Goal: Task Accomplishment & Management: Complete application form

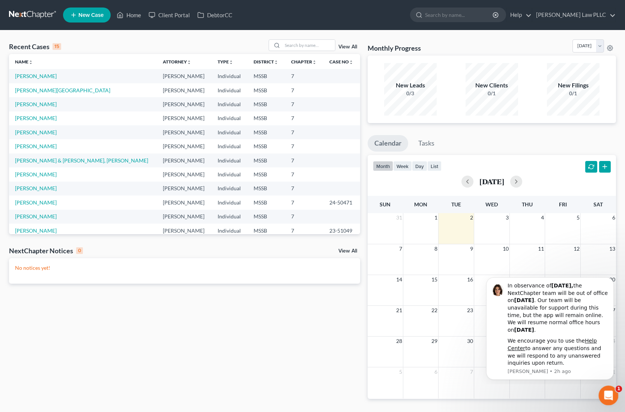
click at [606, 392] on icon "Open Intercom Messenger" at bounding box center [607, 394] width 12 height 12
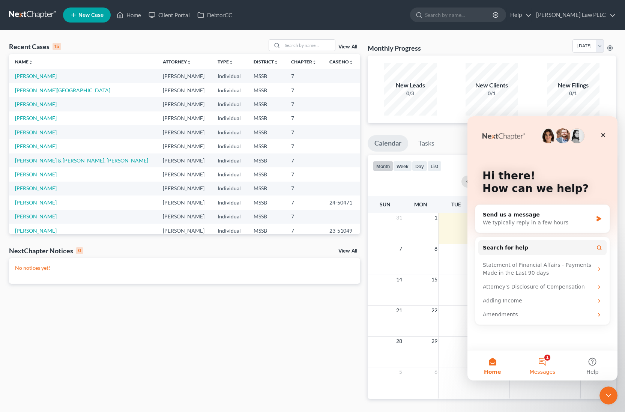
click at [539, 364] on button "1 Messages" at bounding box center [542, 365] width 50 height 30
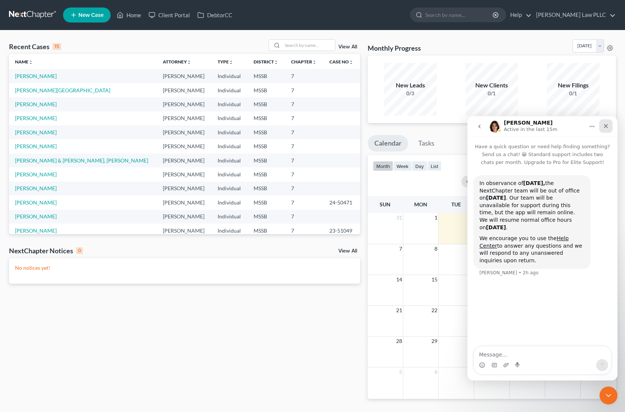
click at [604, 126] on icon "Close" at bounding box center [606, 126] width 6 height 6
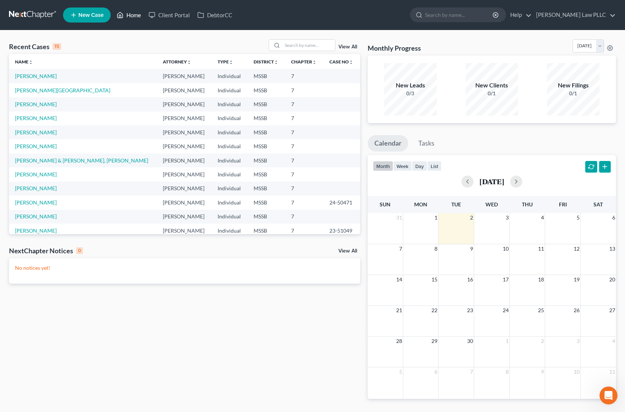
click at [136, 16] on link "Home" at bounding box center [129, 15] width 32 height 14
click at [176, 15] on link "Client Portal" at bounding box center [169, 15] width 49 height 14
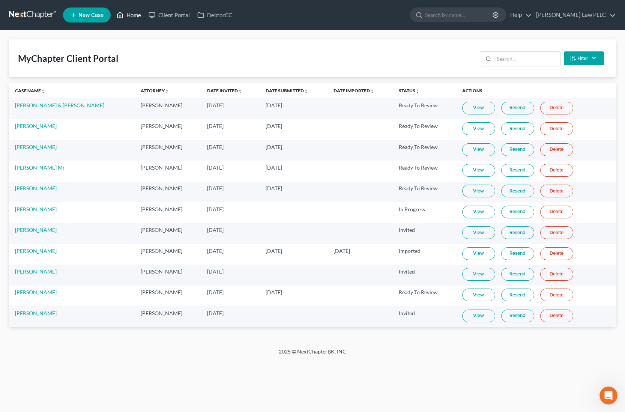
click at [126, 14] on link "Home" at bounding box center [129, 15] width 32 height 14
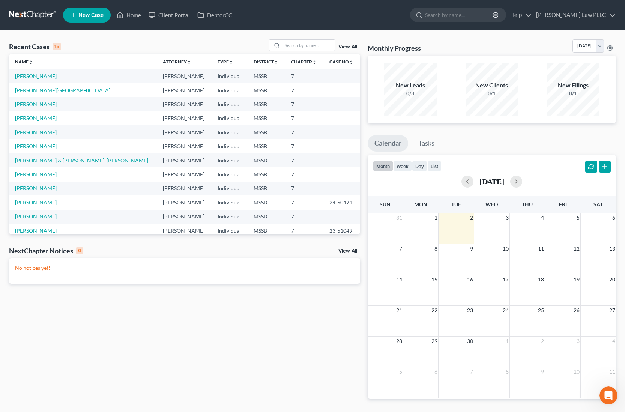
click at [74, 15] on line at bounding box center [74, 15] width 4 height 0
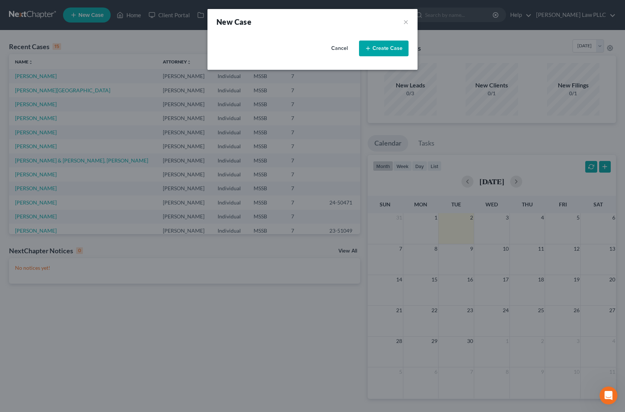
select select "44"
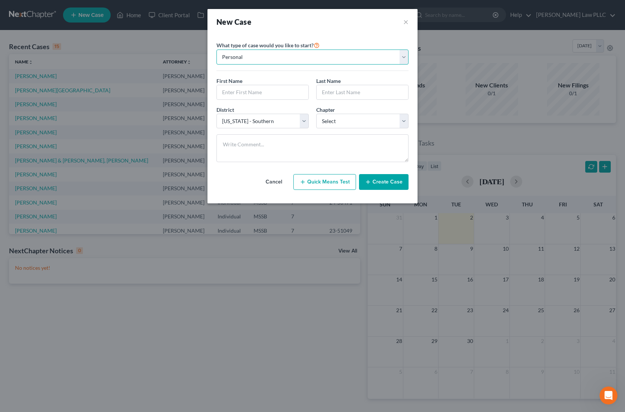
click at [405, 61] on select "Personal Business" at bounding box center [312, 57] width 192 height 15
click at [216, 50] on select "Personal Business" at bounding box center [312, 57] width 192 height 15
click at [286, 92] on input "text" at bounding box center [263, 92] width 92 height 14
type input "[PERSON_NAME]"
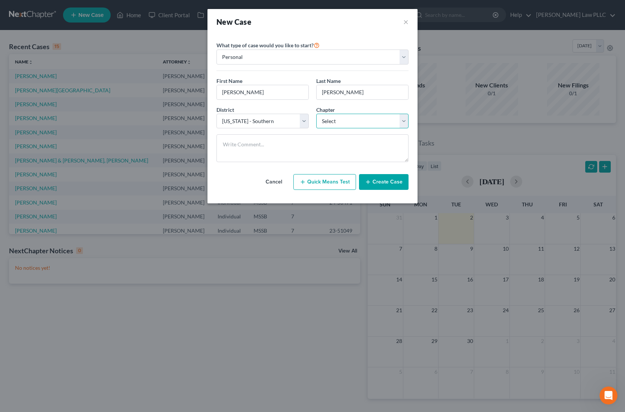
click at [404, 123] on select "Select 7 11 12 13" at bounding box center [362, 121] width 92 height 15
select select "0"
click at [316, 114] on select "Select 7 11 12 13" at bounding box center [362, 121] width 92 height 15
click at [381, 185] on button "Create Case" at bounding box center [384, 182] width 50 height 16
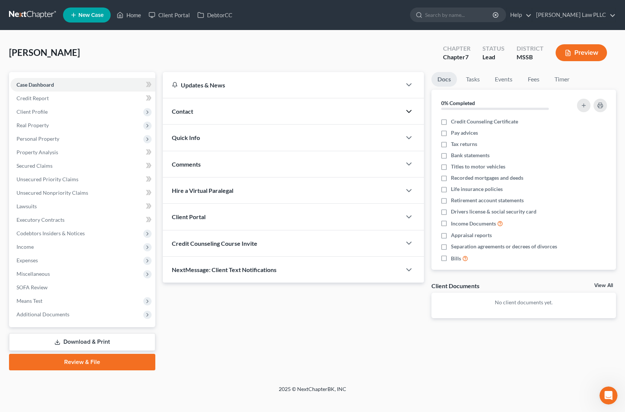
click at [408, 111] on polyline "button" at bounding box center [409, 111] width 5 height 2
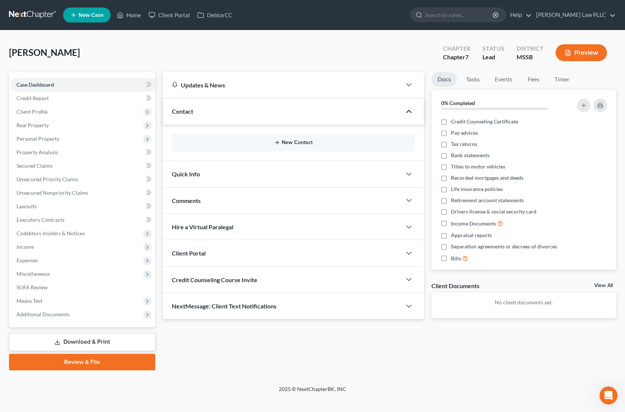
click at [278, 142] on icon "button" at bounding box center [277, 143] width 6 height 6
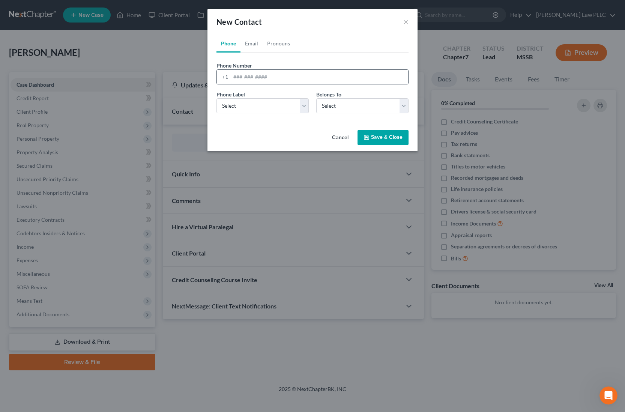
click at [243, 77] on input "tel" at bounding box center [319, 77] width 177 height 14
type input "[PHONE_NUMBER]"
click at [303, 105] on select "Select Mobile Home Work Other" at bounding box center [262, 105] width 92 height 15
select select "0"
click at [216, 98] on select "Select Mobile Home Work Other" at bounding box center [262, 105] width 92 height 15
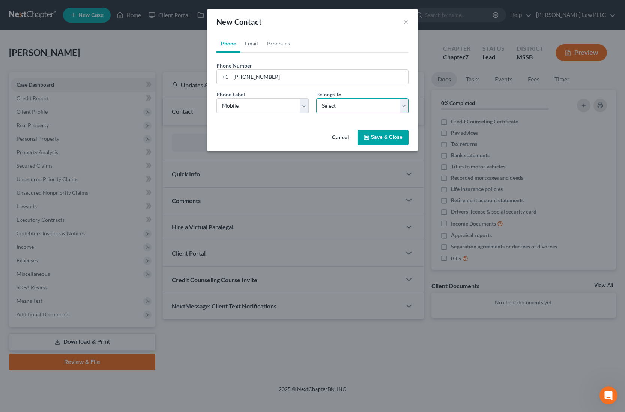
click at [402, 107] on select "Select Client Other" at bounding box center [362, 105] width 92 height 15
select select "0"
click at [316, 98] on select "Select Client Other" at bounding box center [362, 105] width 92 height 15
click at [252, 42] on link "Email" at bounding box center [251, 44] width 22 height 18
click at [234, 78] on input "email" at bounding box center [319, 77] width 177 height 14
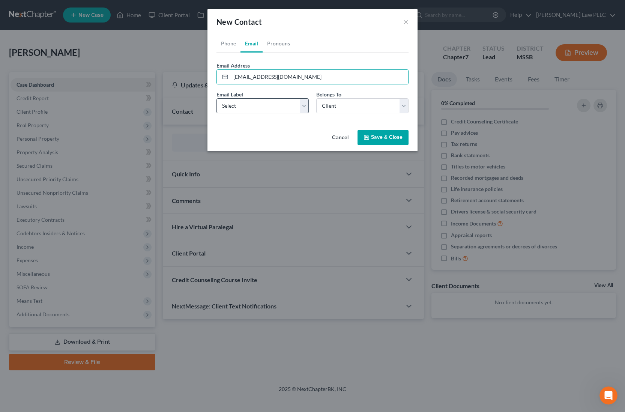
type input "[EMAIL_ADDRESS][DOMAIN_NAME]"
click at [304, 106] on select "Select Home Work Other" at bounding box center [262, 105] width 92 height 15
select select "1"
click at [216, 98] on select "Select Home Work Other" at bounding box center [262, 105] width 92 height 15
click at [386, 140] on button "Save & Close" at bounding box center [382, 138] width 51 height 16
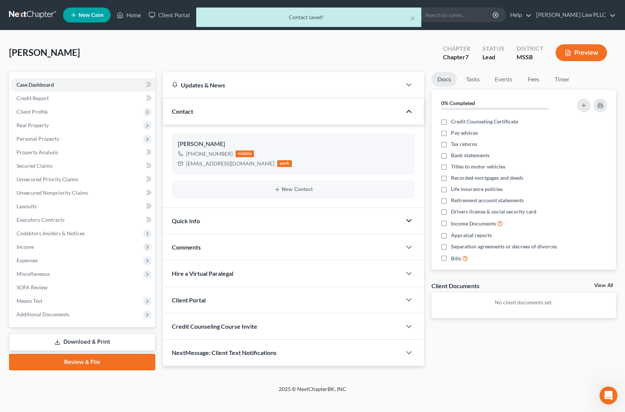
click at [410, 220] on polyline "button" at bounding box center [409, 220] width 5 height 2
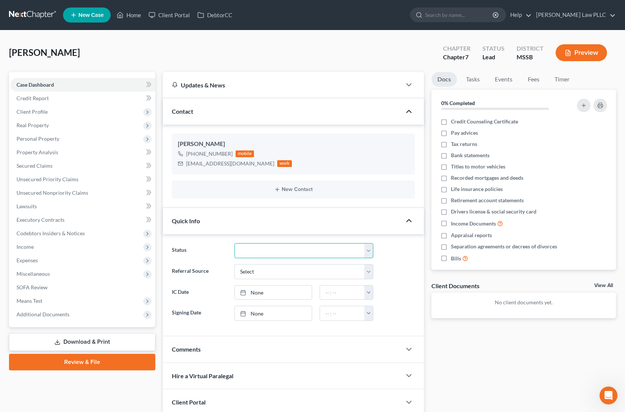
click at [369, 252] on select "Discharged Discharged & Reported Discharge Litigation Dismissal Notice Dismisse…" at bounding box center [303, 250] width 139 height 15
select select "17"
click at [234, 243] on select "Discharged Discharged & Reported Discharge Litigation Dismissal Notice Dismisse…" at bounding box center [303, 250] width 139 height 15
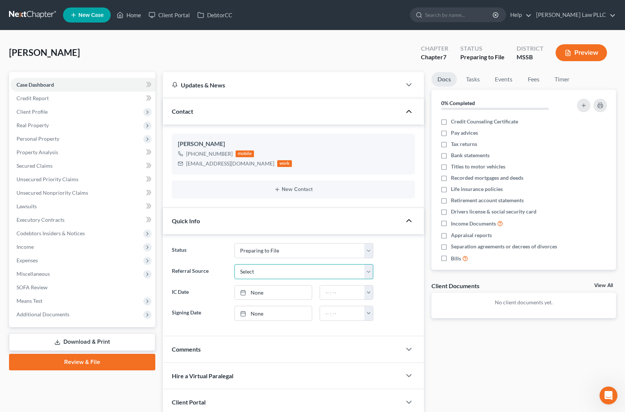
click at [369, 272] on select "Select Word Of Mouth Previous Clients Direct Mail Website Google Search Modern …" at bounding box center [303, 271] width 139 height 15
click at [234, 264] on select "Select Word Of Mouth Previous Clients Direct Mail Website Google Search Modern …" at bounding box center [303, 271] width 139 height 15
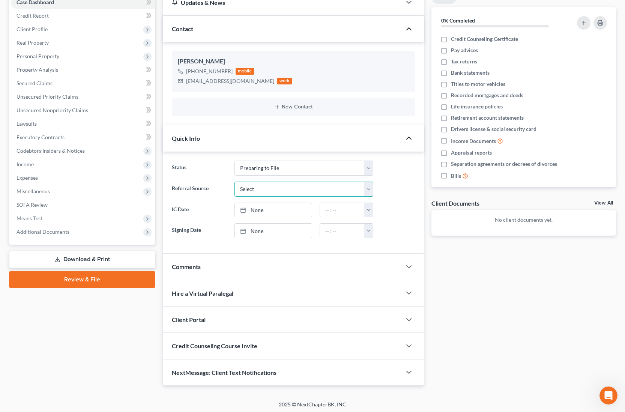
scroll to position [84, 0]
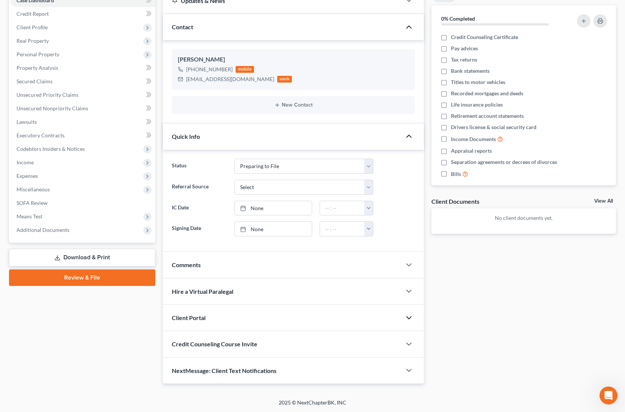
click at [409, 316] on icon "button" at bounding box center [408, 317] width 9 height 9
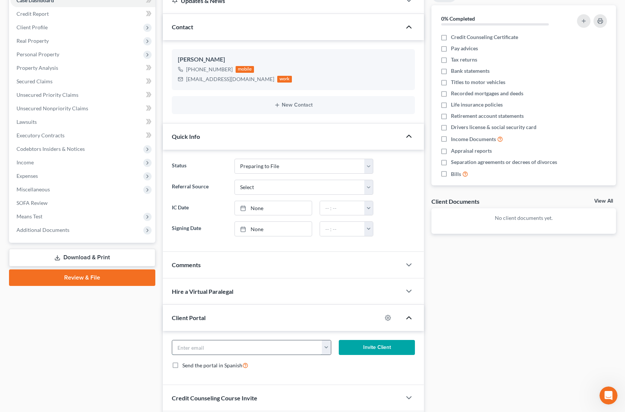
click at [182, 347] on input "email" at bounding box center [247, 347] width 150 height 14
type input "[EMAIL_ADDRESS][DOMAIN_NAME]"
click at [373, 350] on button "Invite Client" at bounding box center [377, 347] width 76 height 15
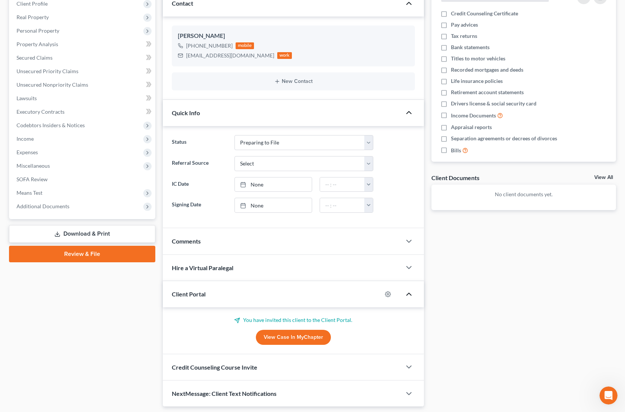
scroll to position [131, 0]
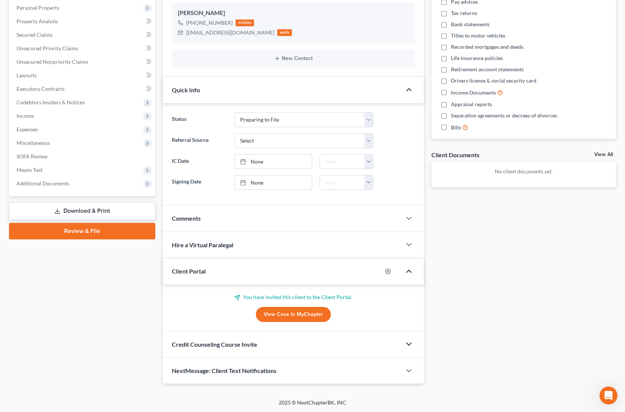
click at [408, 344] on polyline "button" at bounding box center [409, 344] width 5 height 2
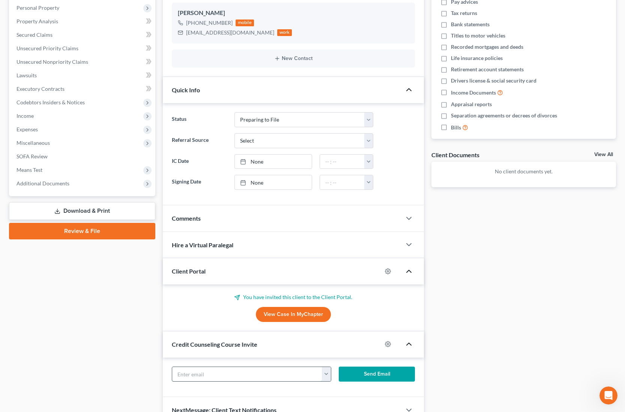
click at [181, 372] on input "text" at bounding box center [247, 374] width 150 height 14
type input "[EMAIL_ADDRESS][DOMAIN_NAME]"
click at [354, 374] on button "Send Email" at bounding box center [377, 373] width 76 height 15
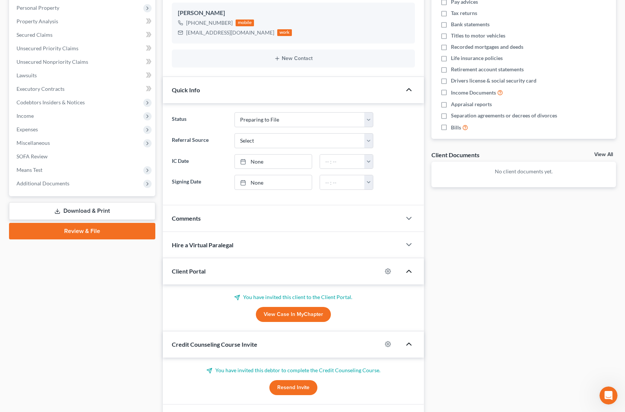
click at [260, 94] on div "Quick Info" at bounding box center [282, 90] width 239 height 26
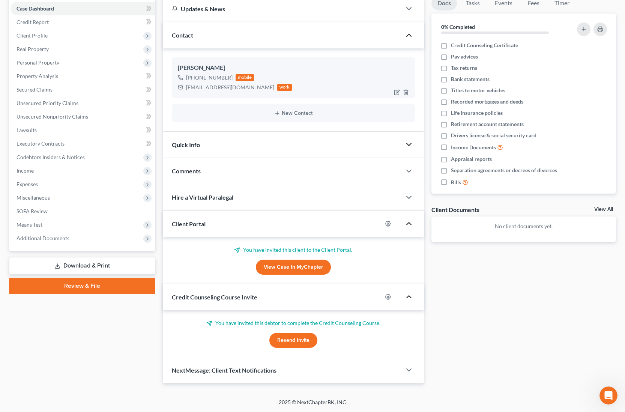
scroll to position [76, 0]
click at [277, 87] on div "work" at bounding box center [284, 87] width 15 height 7
click at [398, 92] on icon "button" at bounding box center [397, 93] width 6 height 6
select select "0"
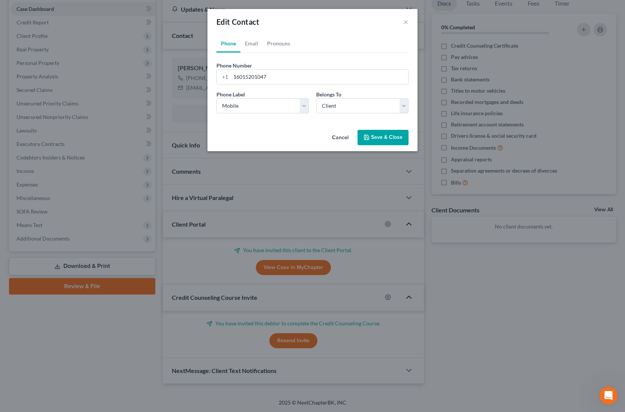
click at [377, 137] on button "Save & Close" at bounding box center [382, 138] width 51 height 16
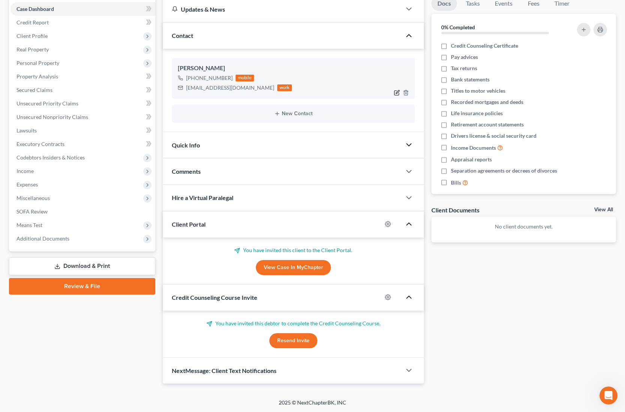
click at [397, 94] on icon "button" at bounding box center [397, 93] width 6 height 6
select select "0"
select select "1"
select select "0"
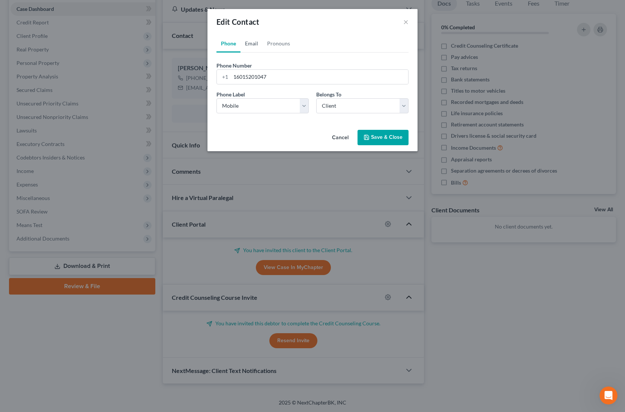
click at [254, 45] on link "Email" at bounding box center [251, 44] width 22 height 18
click at [302, 104] on select "Select Home Work Other" at bounding box center [262, 105] width 92 height 15
select select "2"
click at [216, 98] on select "Select Home Work Other" at bounding box center [262, 105] width 92 height 15
click at [380, 139] on button "Save & Close" at bounding box center [382, 138] width 51 height 16
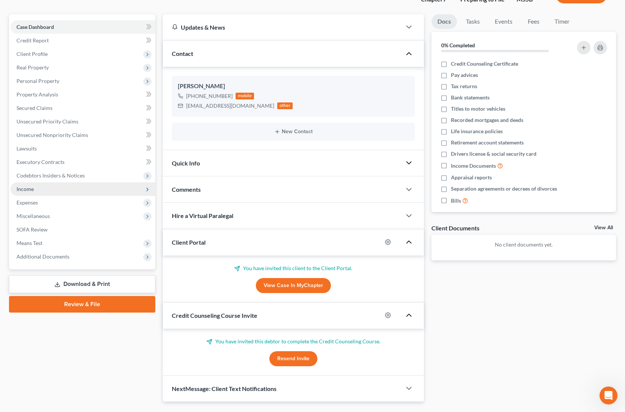
scroll to position [60, 0]
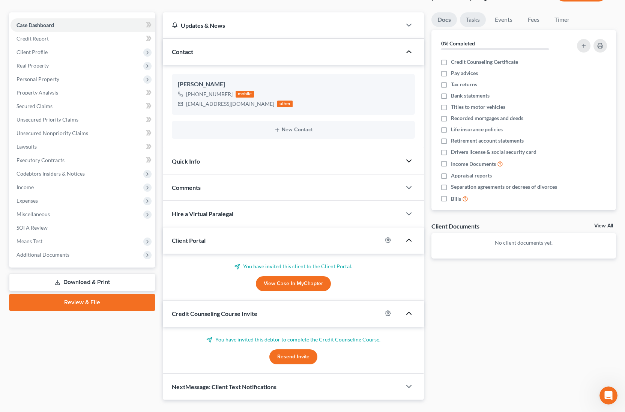
click at [474, 24] on link "Tasks" at bounding box center [473, 19] width 26 height 15
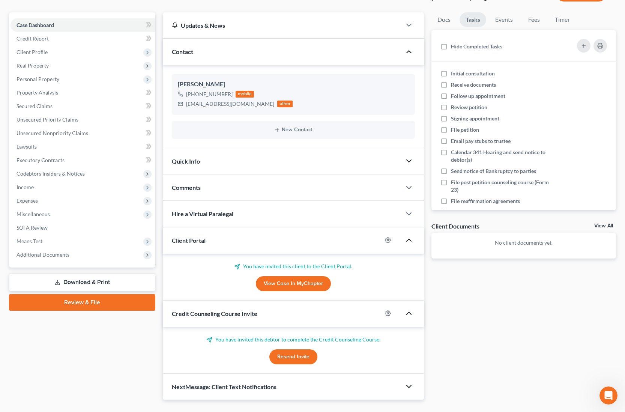
click at [409, 385] on icon "button" at bounding box center [408, 386] width 9 height 9
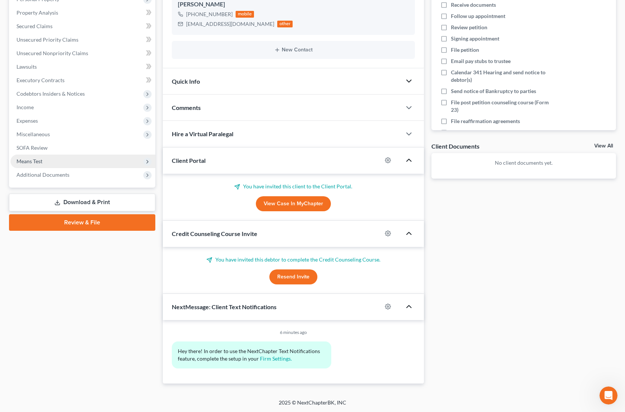
click at [88, 161] on span "Means Test" at bounding box center [83, 162] width 145 height 14
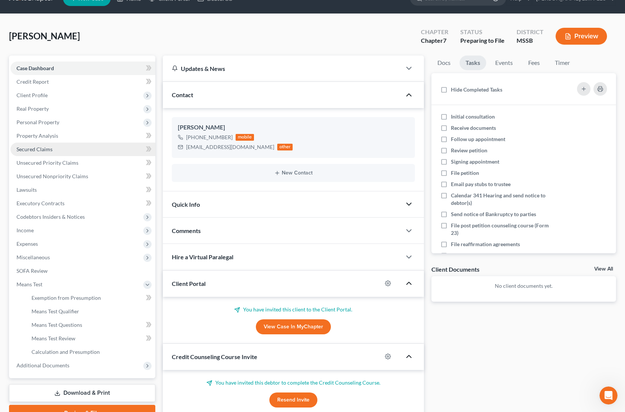
scroll to position [0, 0]
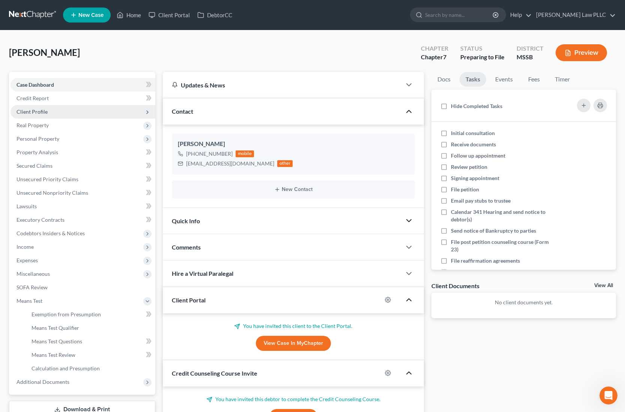
click at [114, 113] on span "Client Profile" at bounding box center [83, 112] width 145 height 14
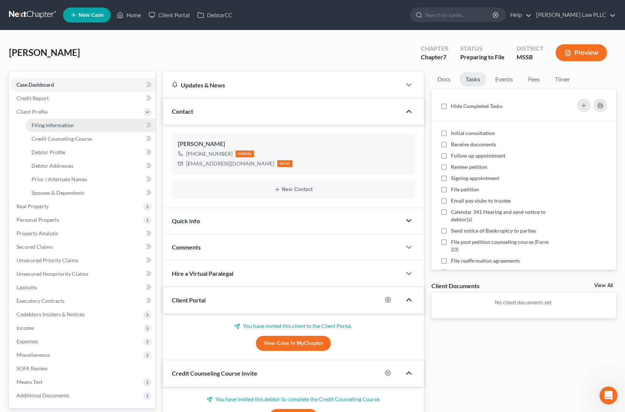
click at [115, 125] on link "Filing Information" at bounding box center [91, 126] width 130 height 14
select select "1"
select select "0"
select select "44"
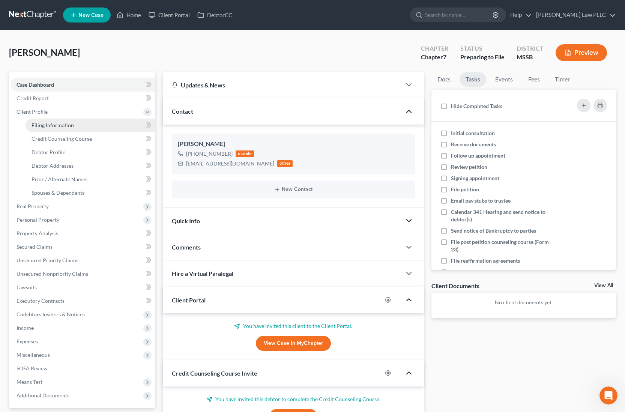
select select "25"
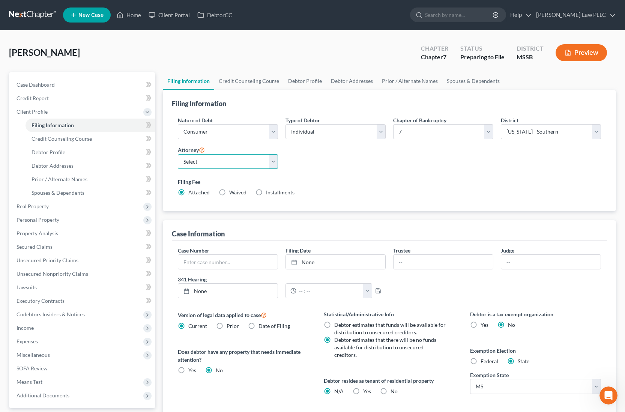
click at [273, 164] on select "Select [PERSON_NAME] - MSSB" at bounding box center [228, 161] width 100 height 15
select select "0"
click at [178, 154] on select "Select [PERSON_NAME] - MSSB" at bounding box center [228, 161] width 100 height 15
click at [40, 85] on span "Case Dashboard" at bounding box center [36, 84] width 38 height 6
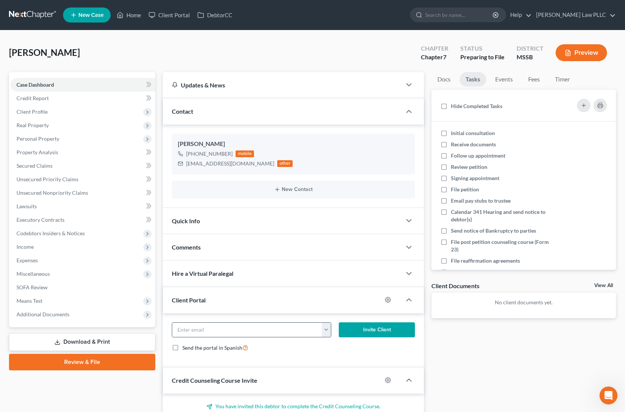
click at [325, 331] on button "button" at bounding box center [326, 330] width 9 height 14
click at [137, 17] on link "Home" at bounding box center [129, 15] width 32 height 14
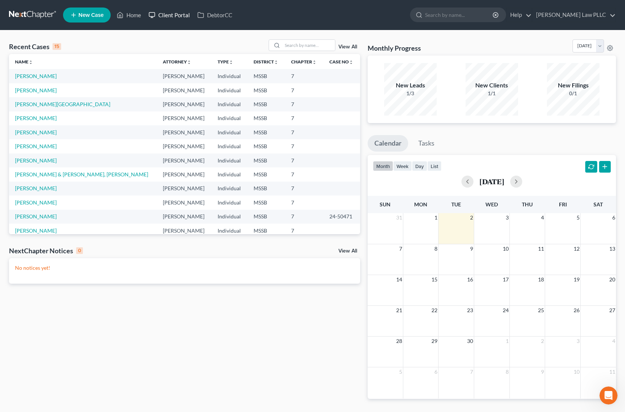
click at [178, 15] on link "Client Portal" at bounding box center [169, 15] width 49 height 14
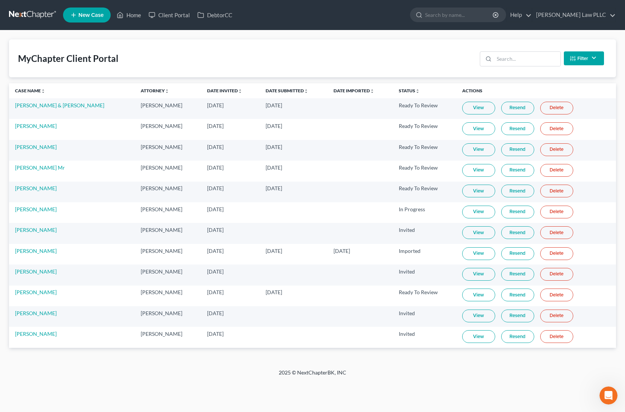
click at [477, 338] on link "View" at bounding box center [478, 336] width 33 height 13
click at [135, 14] on link "Home" at bounding box center [129, 15] width 32 height 14
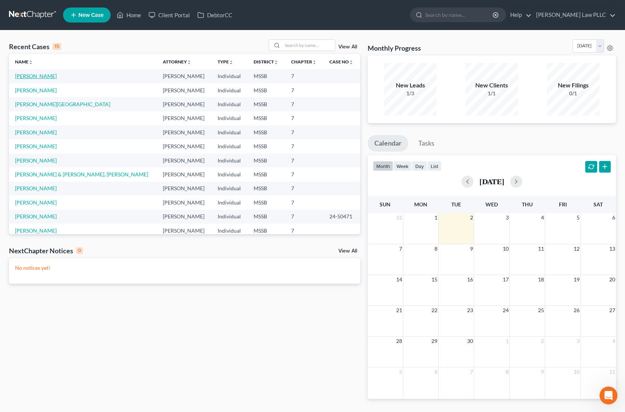
click at [41, 77] on link "[PERSON_NAME]" at bounding box center [36, 76] width 42 height 6
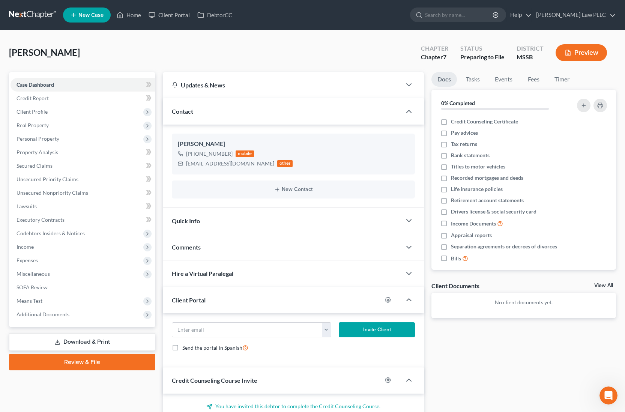
scroll to position [1, 0]
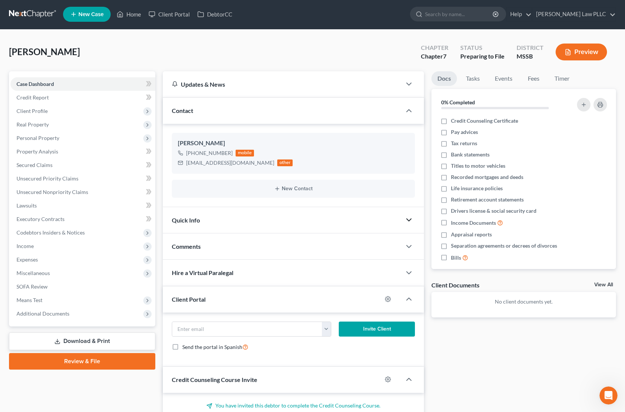
click at [410, 220] on polyline "button" at bounding box center [409, 220] width 5 height 2
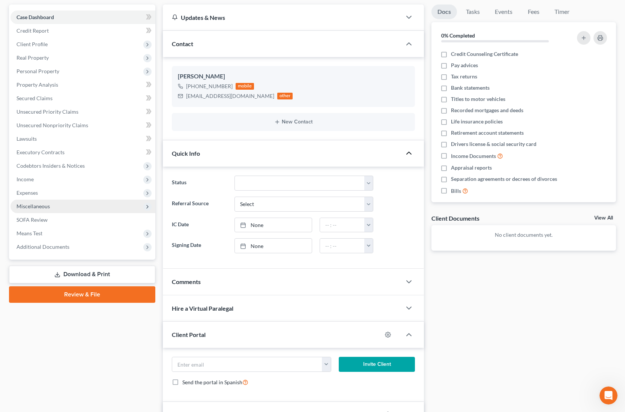
scroll to position [71, 0]
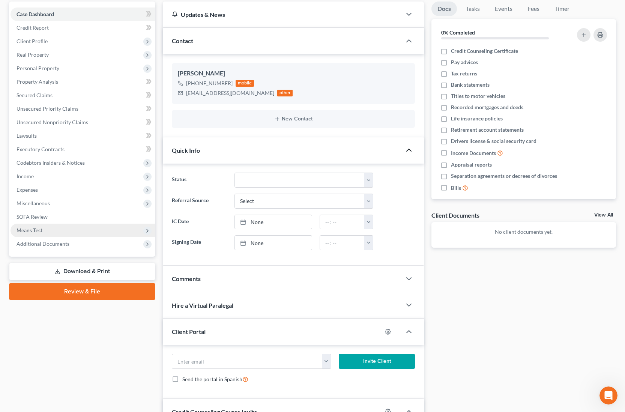
click at [102, 228] on span "Means Test" at bounding box center [83, 231] width 145 height 14
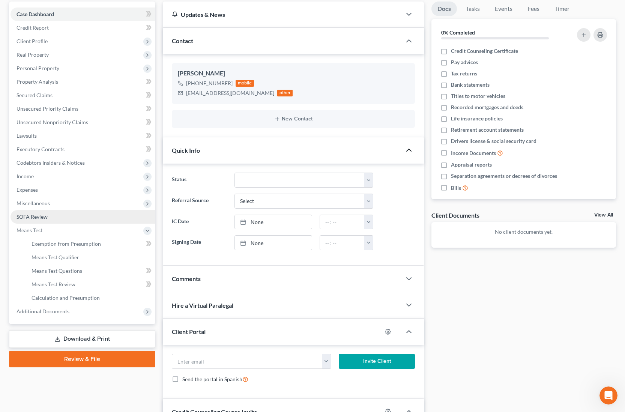
click at [102, 218] on link "SOFA Review" at bounding box center [83, 217] width 145 height 14
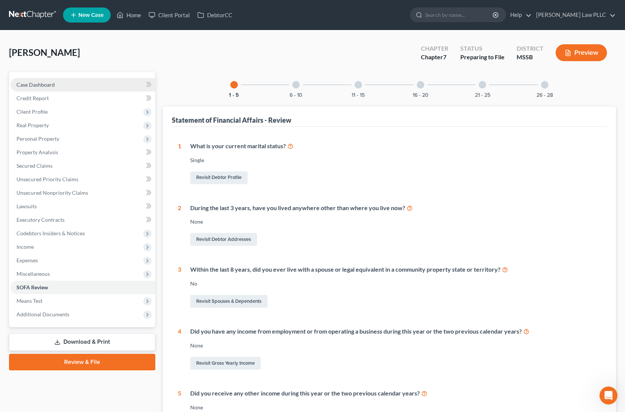
click at [91, 84] on link "Case Dashboard" at bounding box center [83, 85] width 145 height 14
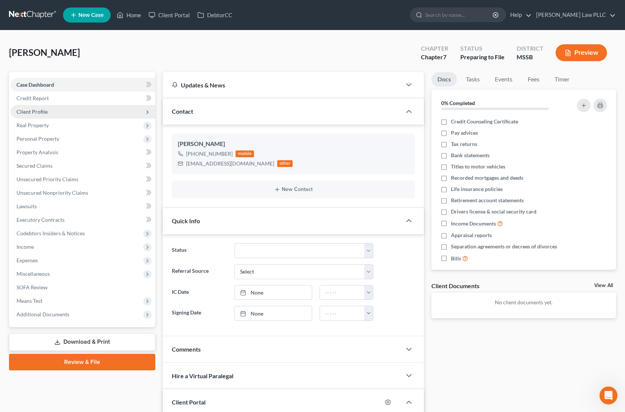
click at [91, 114] on span "Client Profile" at bounding box center [83, 112] width 145 height 14
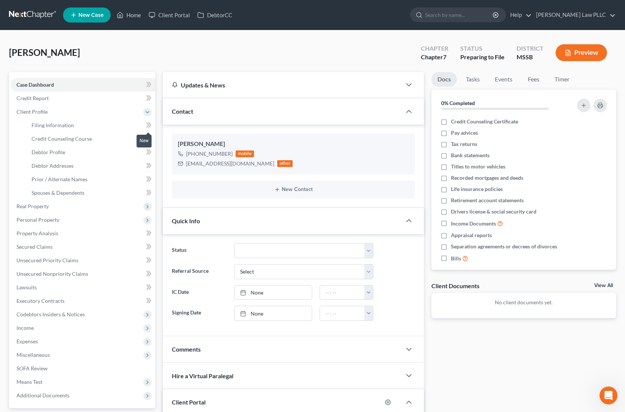
click at [148, 126] on icon at bounding box center [149, 124] width 6 height 9
click at [368, 252] on select "Discharged Discharged & Reported Discharge Litigation Dismissal Notice Dismisse…" at bounding box center [303, 250] width 139 height 15
click at [234, 243] on select "Discharged Discharged & Reported Discharge Litigation Dismissal Notice Dismisse…" at bounding box center [303, 250] width 139 height 15
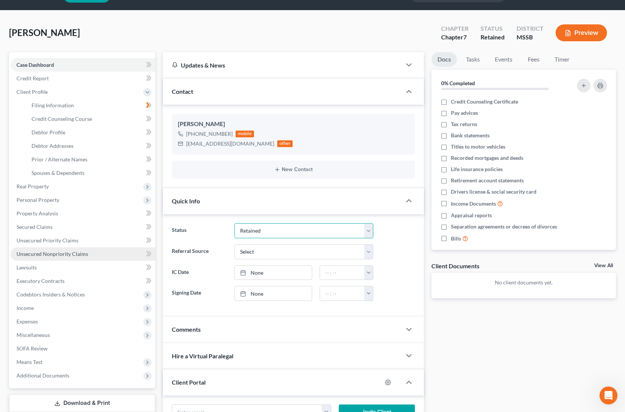
scroll to position [17, 0]
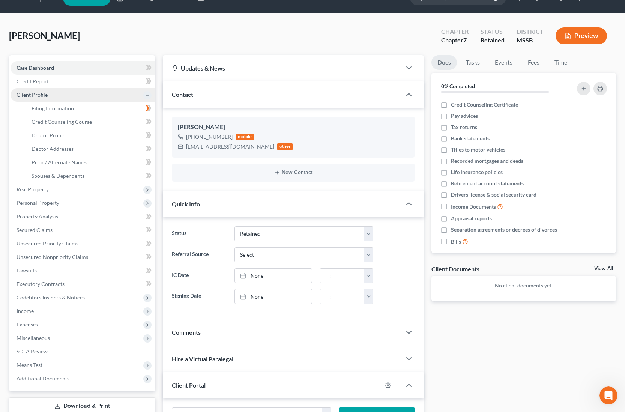
click at [147, 98] on icon at bounding box center [147, 95] width 8 height 8
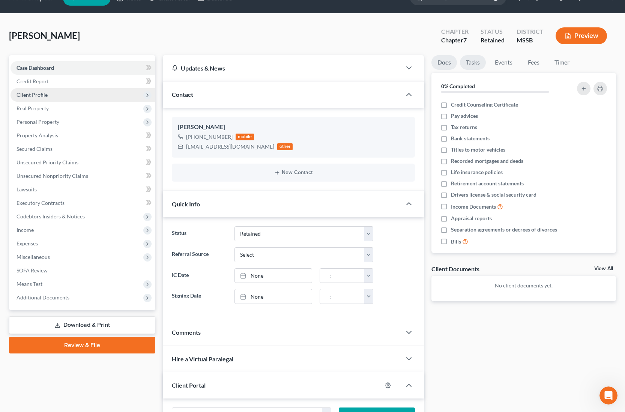
click at [469, 66] on link "Tasks" at bounding box center [473, 62] width 26 height 15
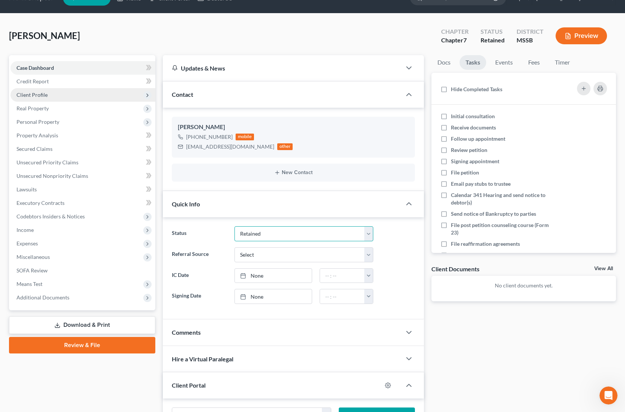
click at [368, 236] on select "Discharged Discharged & Reported Discharge Litigation Dismissal Notice Dismisse…" at bounding box center [303, 233] width 139 height 15
select select "9"
click at [234, 226] on select "Discharged Discharged & Reported Discharge Litigation Dismissal Notice Dismisse…" at bounding box center [303, 233] width 139 height 15
click at [257, 339] on div "Comments" at bounding box center [282, 332] width 239 height 26
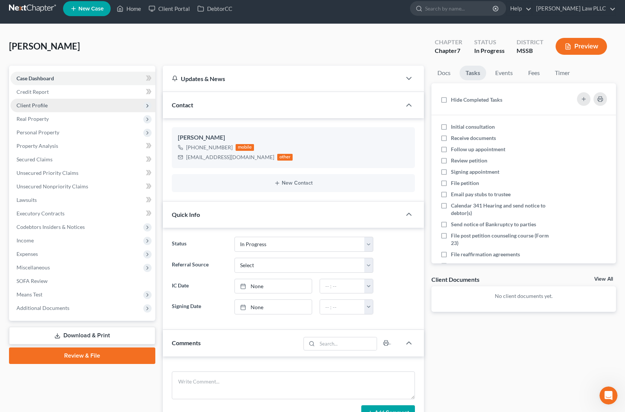
scroll to position [0, 0]
